Goal: Check status

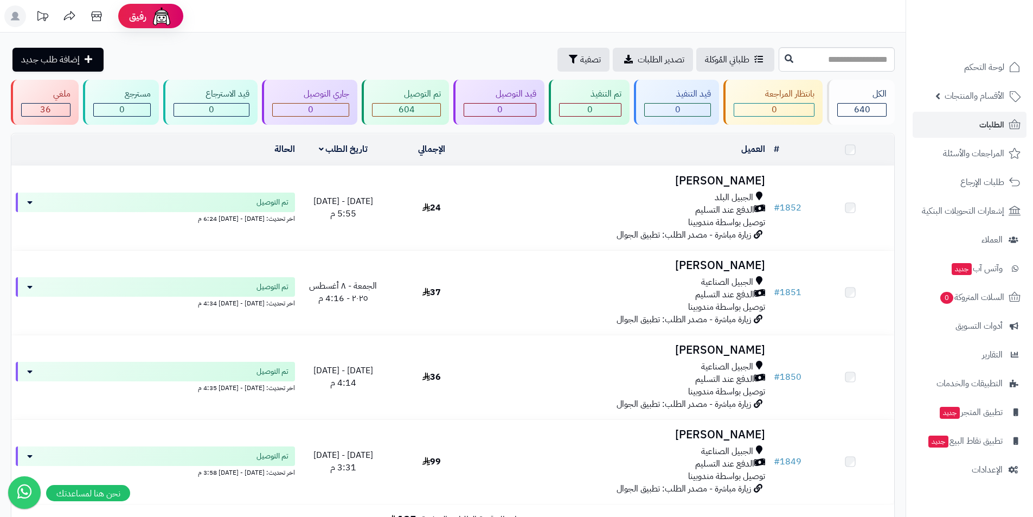
scroll to position [54, 0]
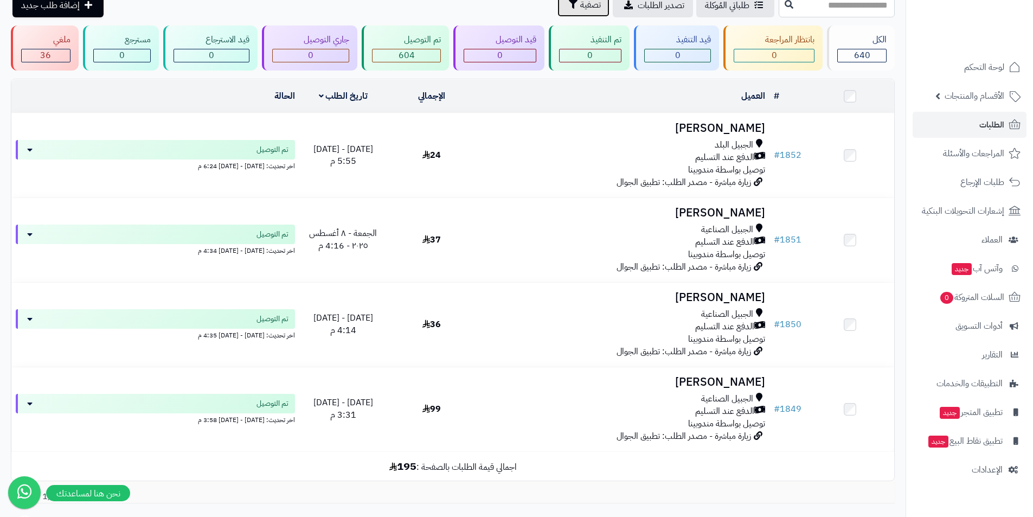
click at [557, 12] on button "تصفية" at bounding box center [583, 5] width 52 height 24
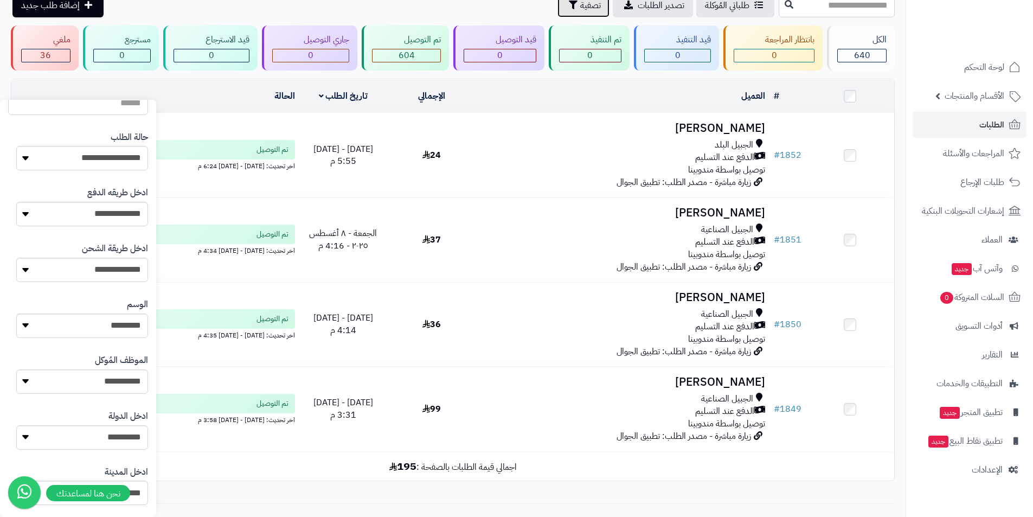
scroll to position [325, 0]
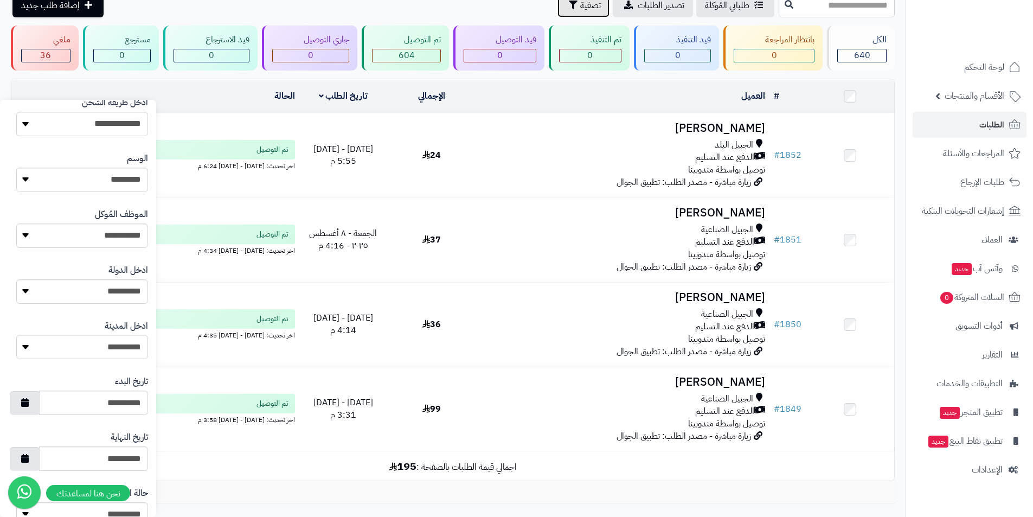
click at [37, 454] on button "button" at bounding box center [25, 459] width 30 height 24
click at [145, 443] on td "10" at bounding box center [140, 439] width 19 height 16
type input "**********"
click at [40, 410] on button "button" at bounding box center [25, 402] width 30 height 24
click at [145, 378] on td "10" at bounding box center [140, 384] width 19 height 16
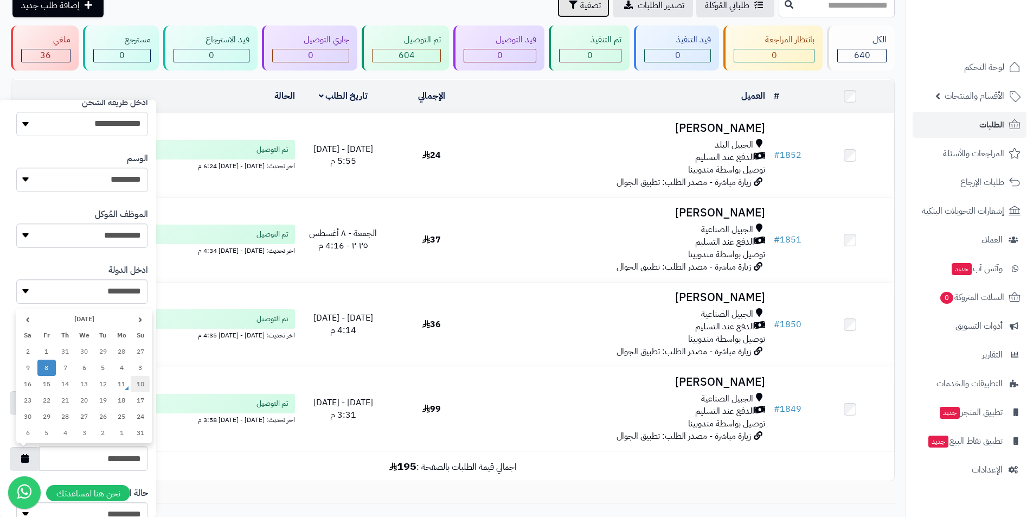
type input "**********"
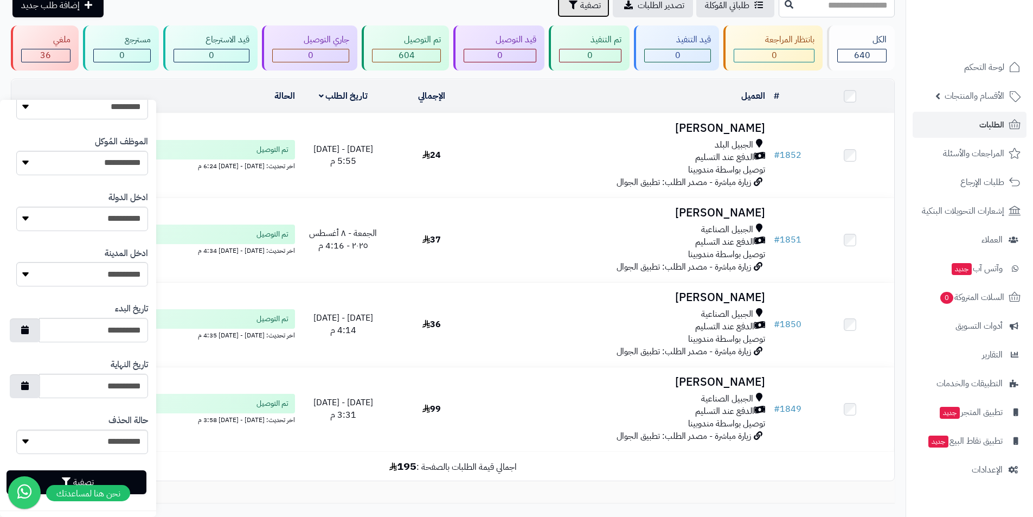
scroll to position [401, 0]
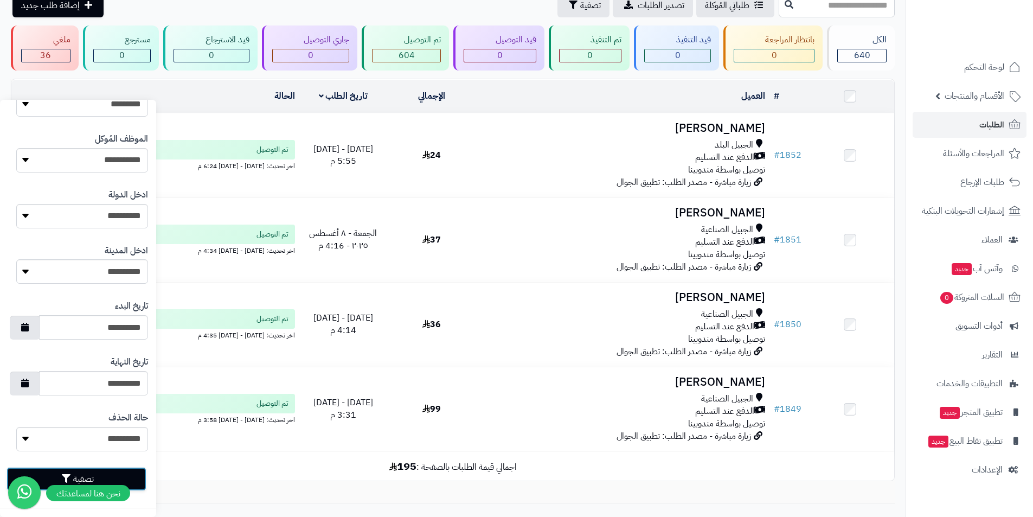
click at [120, 472] on button "تصفية" at bounding box center [77, 479] width 140 height 24
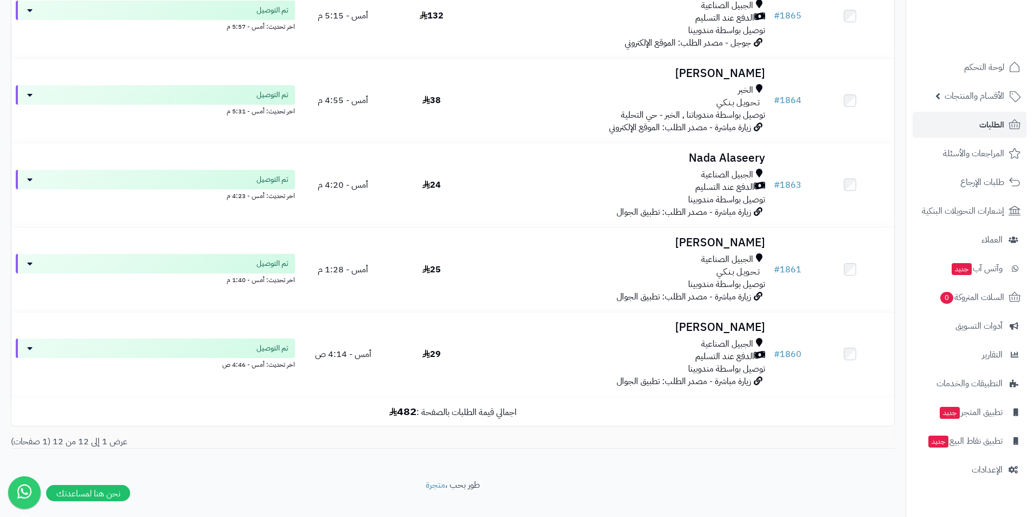
scroll to position [800, 0]
